Goal: Task Accomplishment & Management: Manage account settings

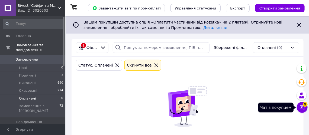
click at [305, 107] on span "9" at bounding box center [305, 104] width 5 height 5
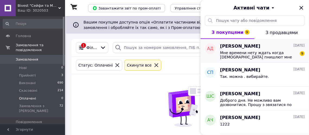
click at [253, 53] on span "Мне времени нету ждать когда [DEMOGRAPHIC_DATA] пнишлют мне смс для регистрации…" at bounding box center [258, 55] width 77 height 9
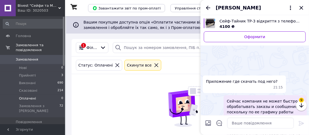
scroll to position [179, 0]
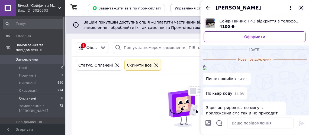
click at [302, 8] on icon "Закрити" at bounding box center [301, 8] width 7 height 7
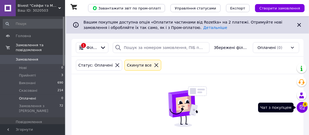
click at [302, 109] on icon at bounding box center [301, 107] width 5 height 5
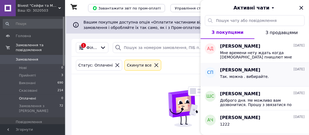
click at [252, 76] on span "Так. можна . вибирайте." at bounding box center [244, 77] width 49 height 4
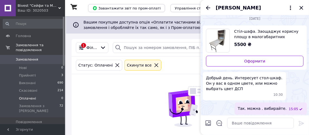
scroll to position [5, 0]
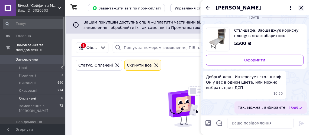
click at [302, 8] on icon "Закрити" at bounding box center [301, 8] width 4 height 4
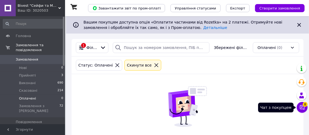
click at [303, 109] on icon at bounding box center [302, 107] width 5 height 5
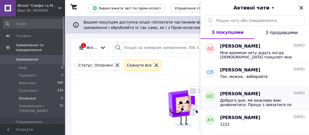
click at [259, 104] on span "Доброго дня. Не можливо вам дозвонитися. Прошу з звязатися по тел. [PHONE_NUMBE…" at bounding box center [258, 102] width 77 height 9
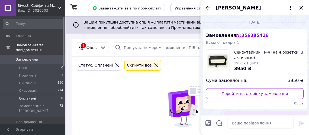
scroll to position [26, 0]
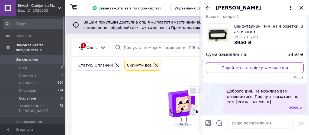
click at [302, 11] on div "[PERSON_NAME]" at bounding box center [255, 7] width 108 height 15
click at [300, 5] on icon "Закрити" at bounding box center [301, 8] width 7 height 7
